Goal: Task Accomplishment & Management: Manage account settings

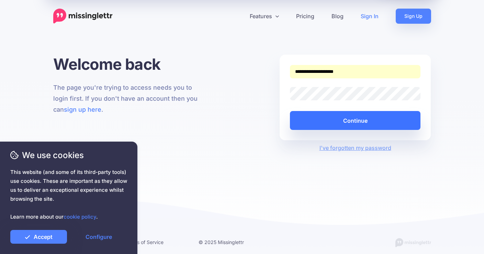
click at [329, 115] on button "Continue" at bounding box center [355, 120] width 131 height 19
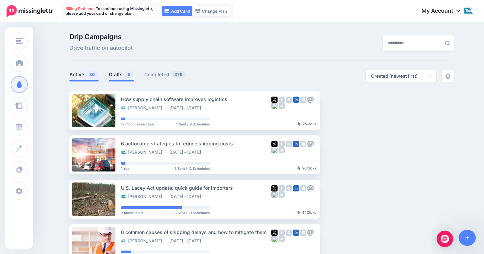
click at [128, 70] on li "Drafts 5" at bounding box center [121, 75] width 25 height 11
click at [184, 9] on link "Add Card" at bounding box center [177, 11] width 31 height 10
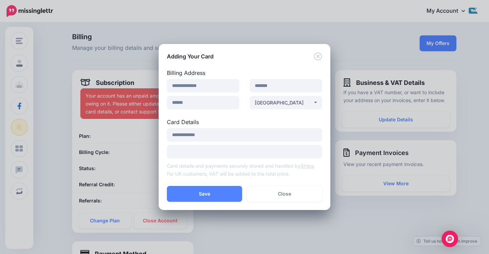
click at [274, 146] on div at bounding box center [244, 151] width 155 height 13
click at [320, 56] on icon "Close" at bounding box center [318, 56] width 8 height 8
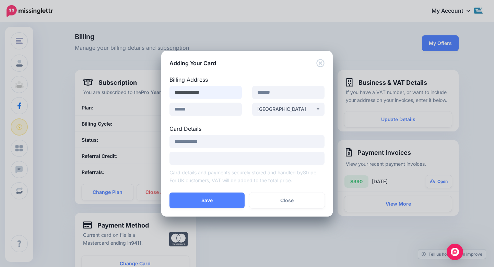
click at [206, 95] on input "**********" at bounding box center [206, 92] width 72 height 13
click at [219, 94] on input "**********" at bounding box center [206, 92] width 72 height 13
click at [318, 65] on icon "Close" at bounding box center [320, 63] width 8 height 8
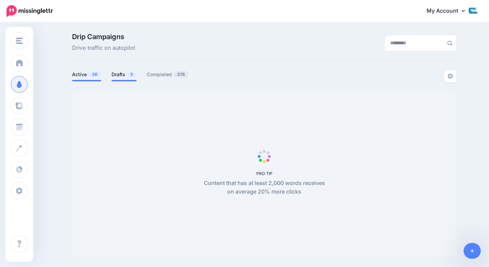
click at [129, 74] on span "5" at bounding box center [131, 74] width 9 height 7
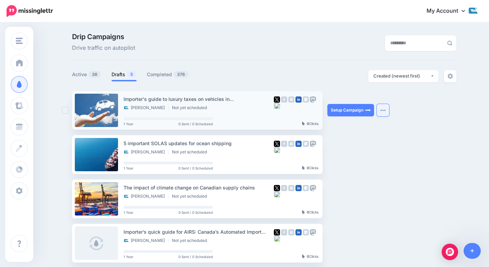
click at [386, 110] on img "button" at bounding box center [382, 110] width 5 height 2
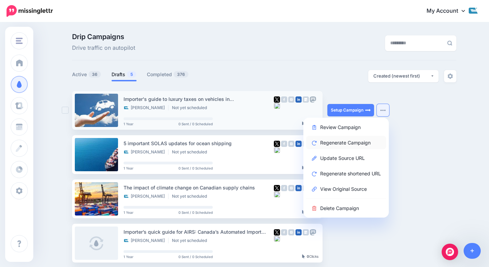
click at [323, 138] on link "Regenerate Campaign" at bounding box center [346, 142] width 80 height 13
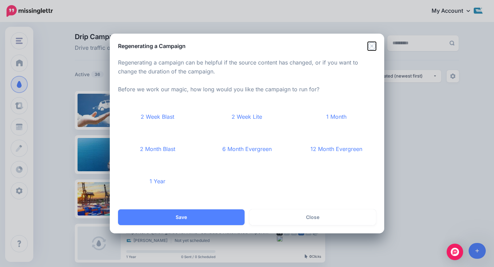
click at [372, 46] on icon "Close" at bounding box center [372, 46] width 8 height 8
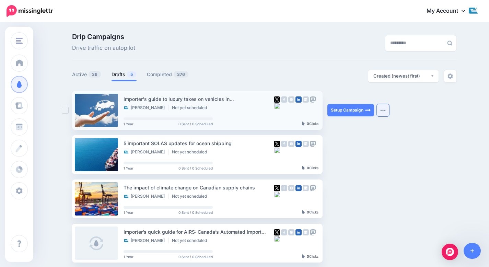
click at [386, 109] on img "button" at bounding box center [382, 110] width 5 height 2
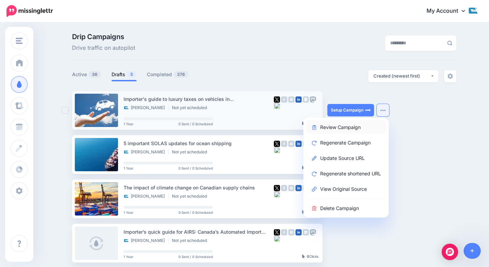
click at [330, 128] on link "Review Campaign" at bounding box center [346, 126] width 80 height 13
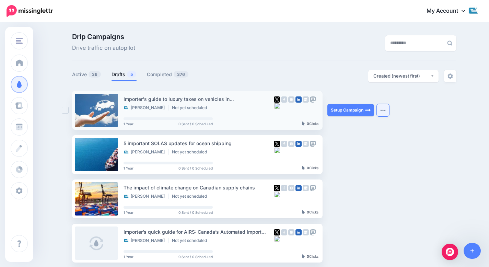
click at [383, 111] on button "button" at bounding box center [383, 110] width 12 height 12
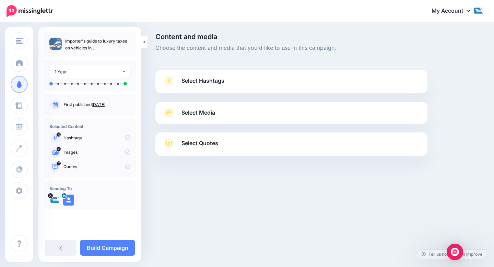
click at [235, 88] on link "Select Hashtags" at bounding box center [291, 84] width 258 height 18
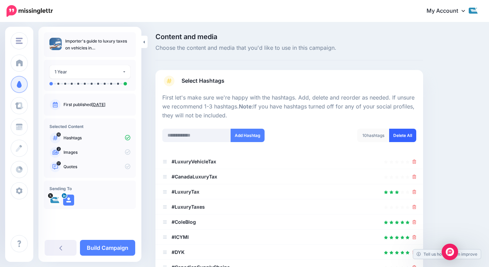
click at [403, 133] on link "Delete All" at bounding box center [402, 135] width 27 height 13
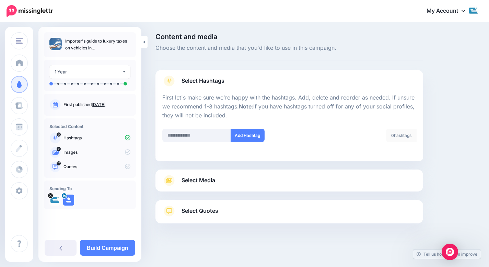
scroll to position [1, 0]
